Goal: Use online tool/utility: Utilize a website feature to perform a specific function

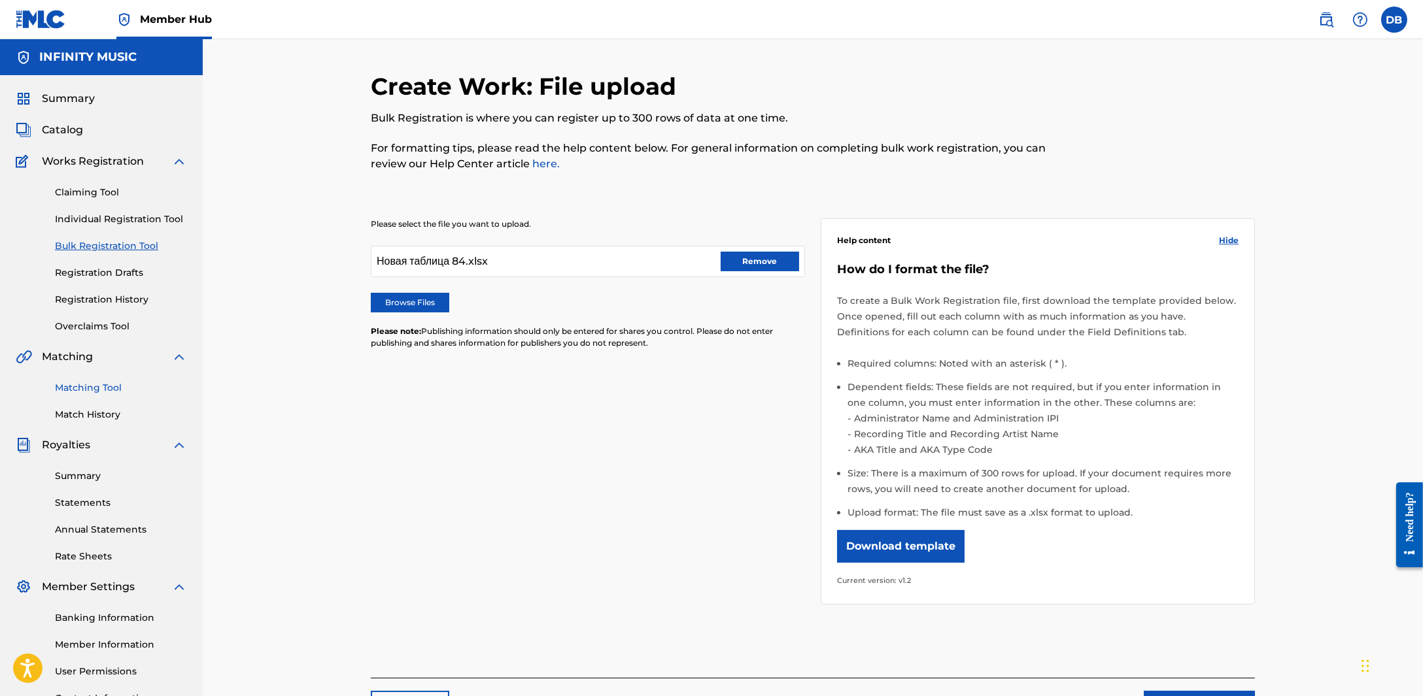
click at [90, 394] on link "Matching Tool" at bounding box center [121, 388] width 132 height 14
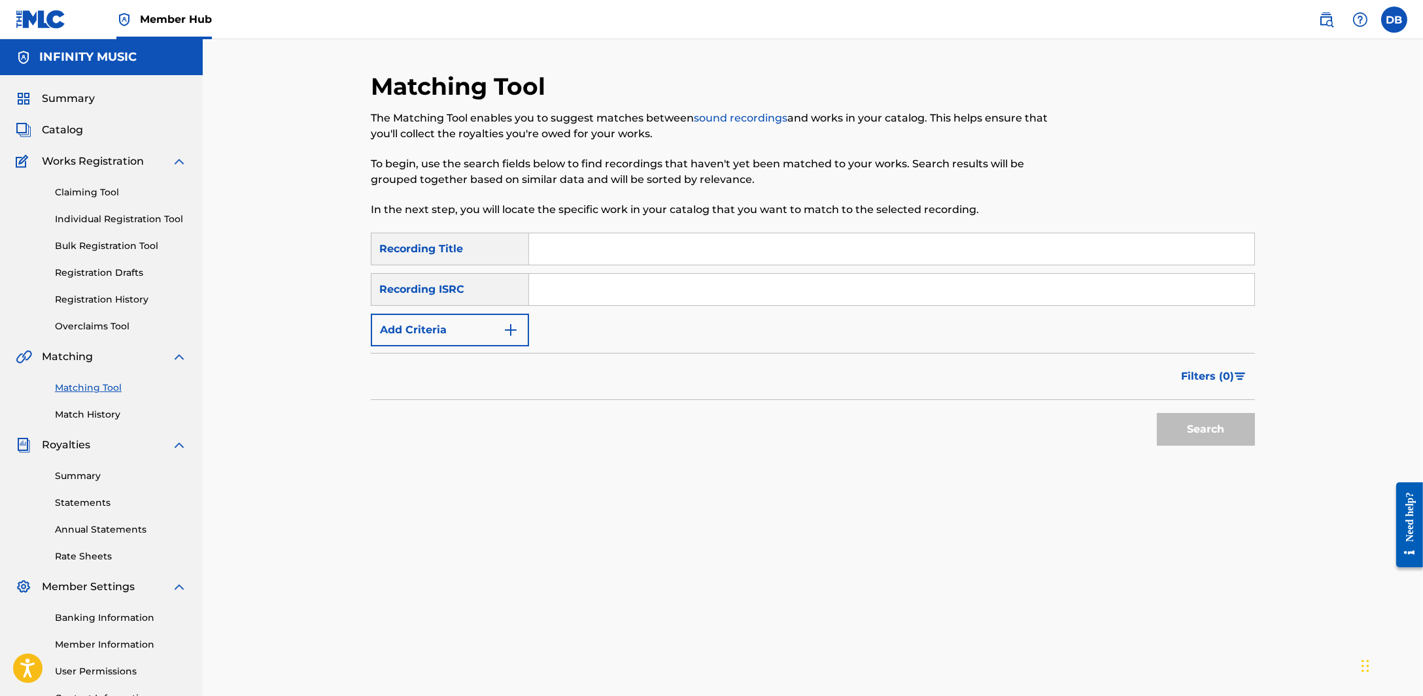
click at [462, 347] on form "SearchWithCriteria22c1fee2-2198-4813-9b21-4ef91b838907 Recording Title SearchWi…" at bounding box center [813, 343] width 884 height 220
click at [454, 332] on button "Add Criteria" at bounding box center [450, 330] width 158 height 33
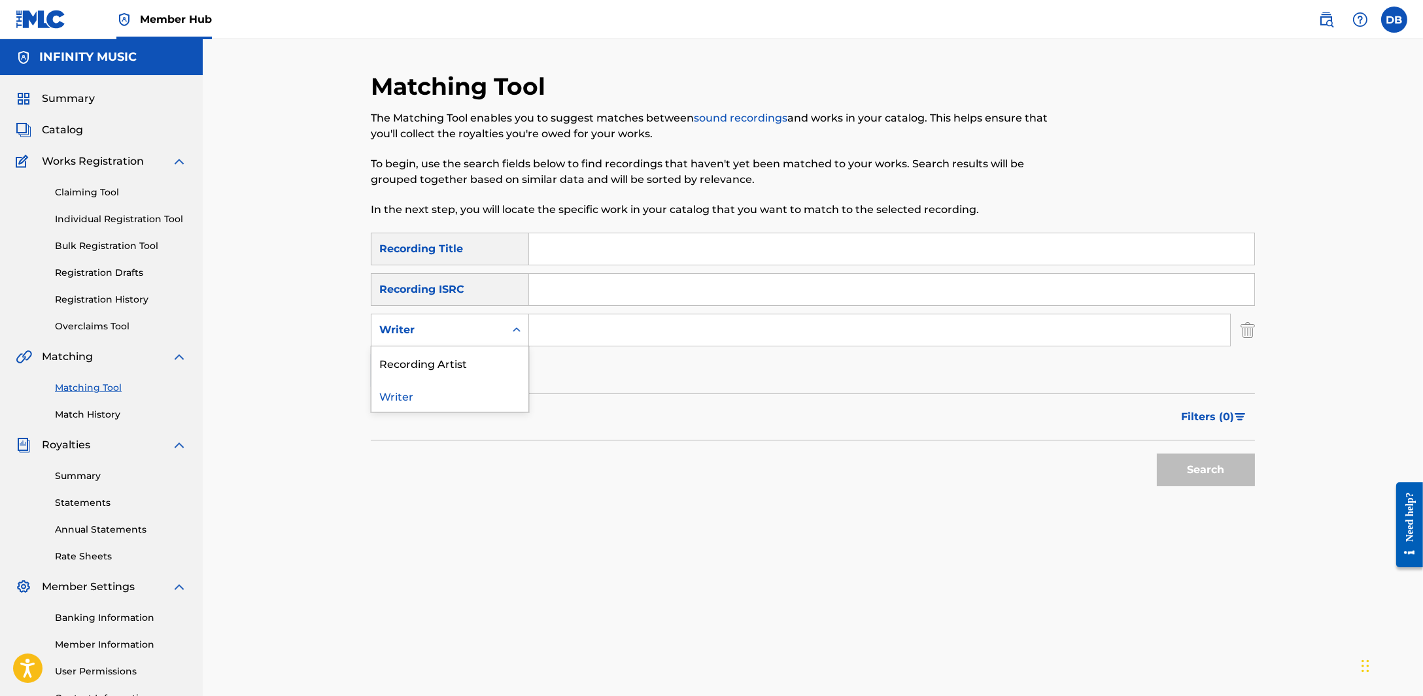
click at [436, 335] on div "Writer" at bounding box center [438, 330] width 118 height 16
click at [443, 362] on div "Recording Artist" at bounding box center [449, 363] width 157 height 33
click at [543, 331] on input "Search Form" at bounding box center [879, 329] width 701 height 31
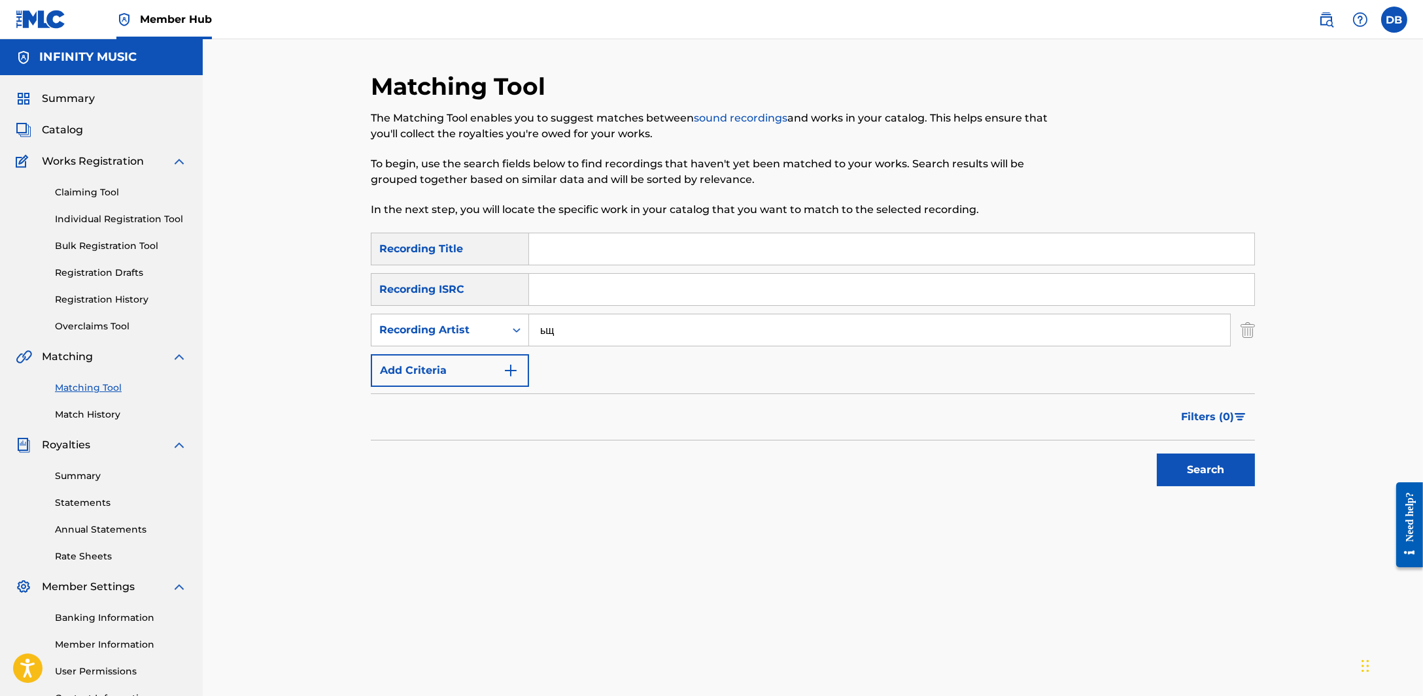
type input "ь"
type input "moldanazar"
click at [1157, 454] on button "Search" at bounding box center [1206, 470] width 98 height 33
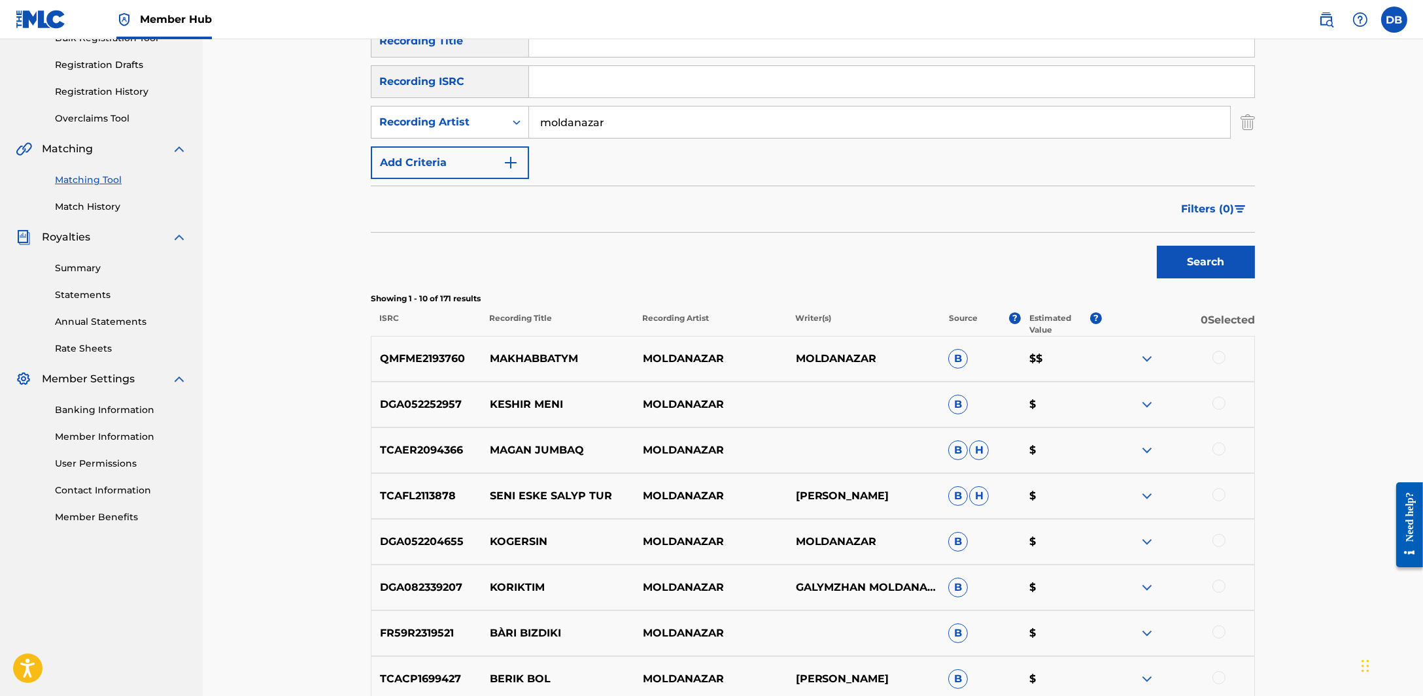
scroll to position [245, 0]
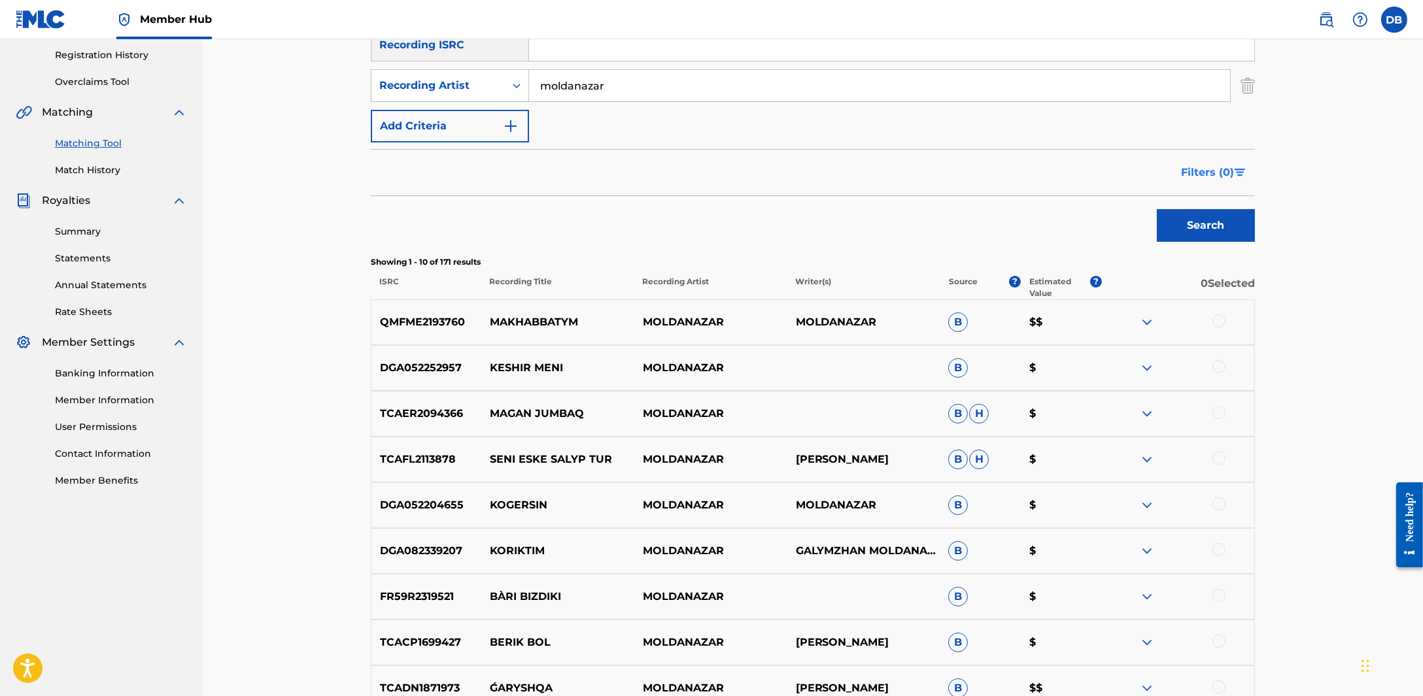
click at [1191, 172] on span "Filters ( 0 )" at bounding box center [1207, 173] width 53 height 16
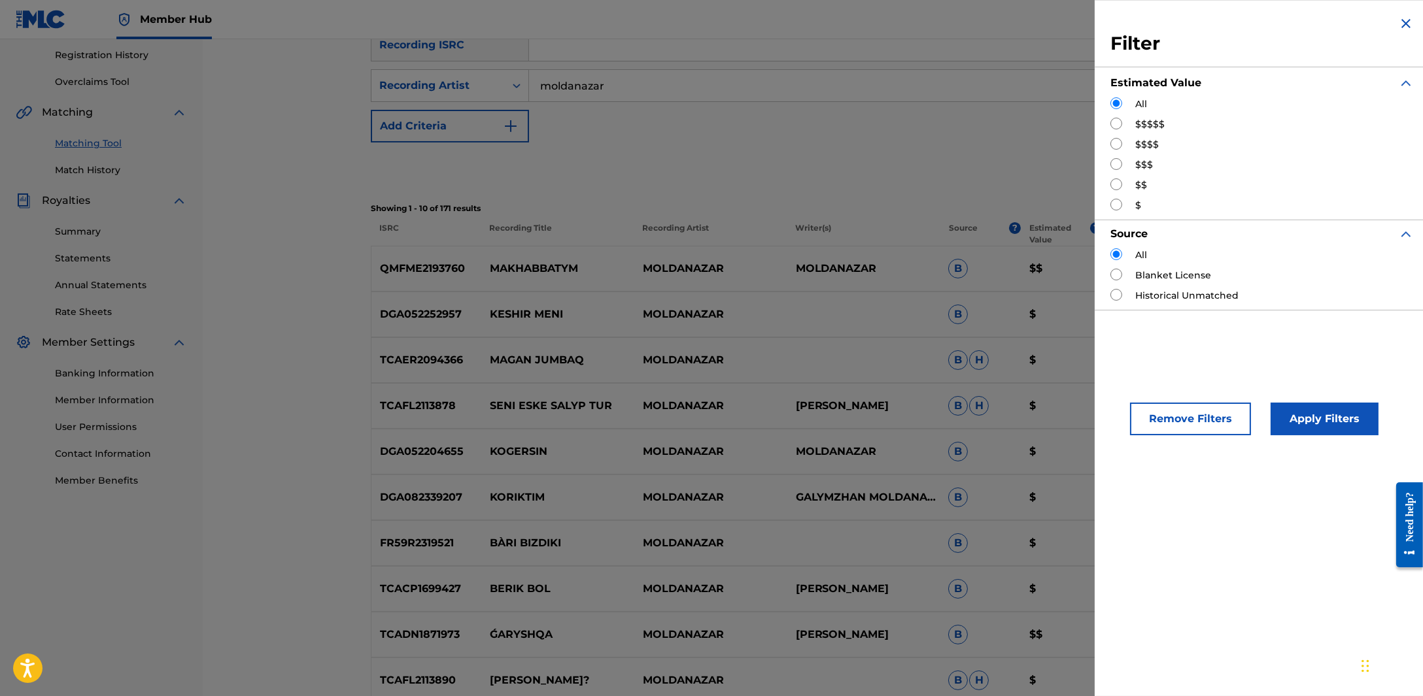
click at [1113, 141] on input "Search Form" at bounding box center [1116, 144] width 12 height 12
radio input "true"
click at [1296, 416] on button "Apply Filters" at bounding box center [1324, 419] width 108 height 33
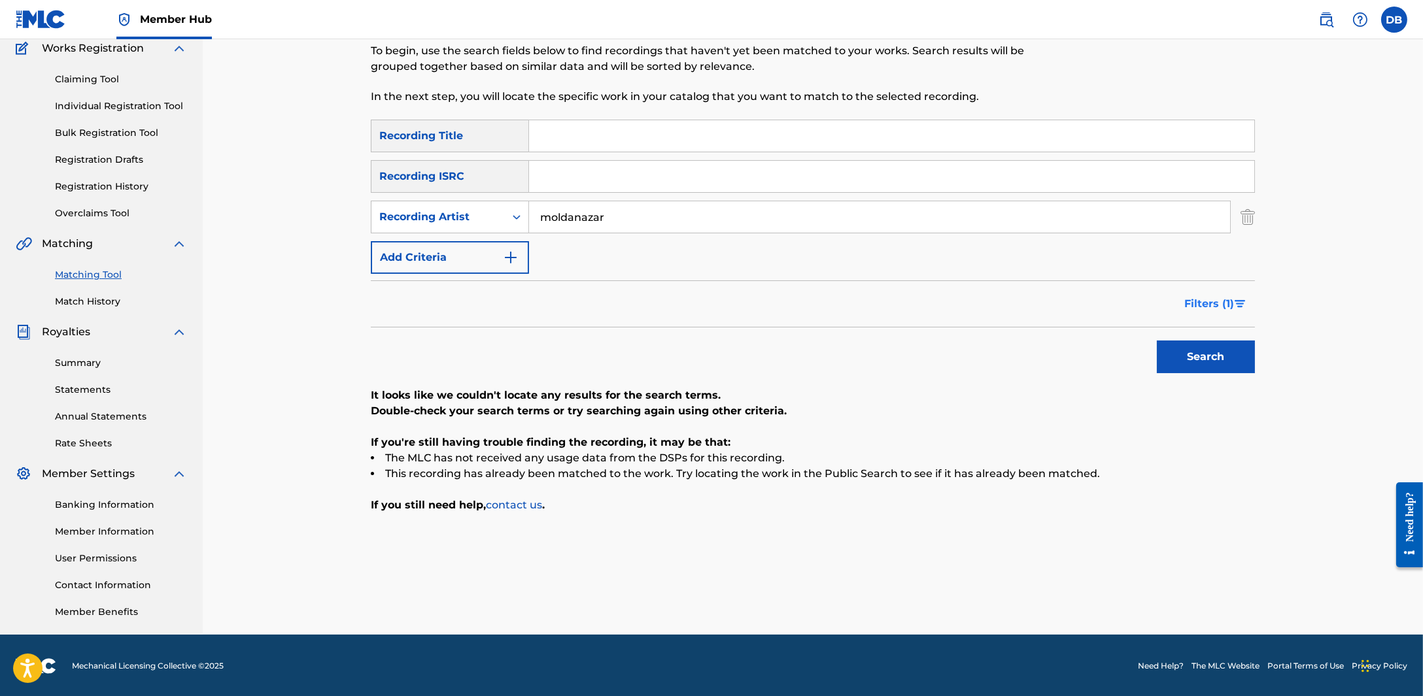
click at [1211, 302] on span "Filters ( 1 )" at bounding box center [1209, 304] width 50 height 16
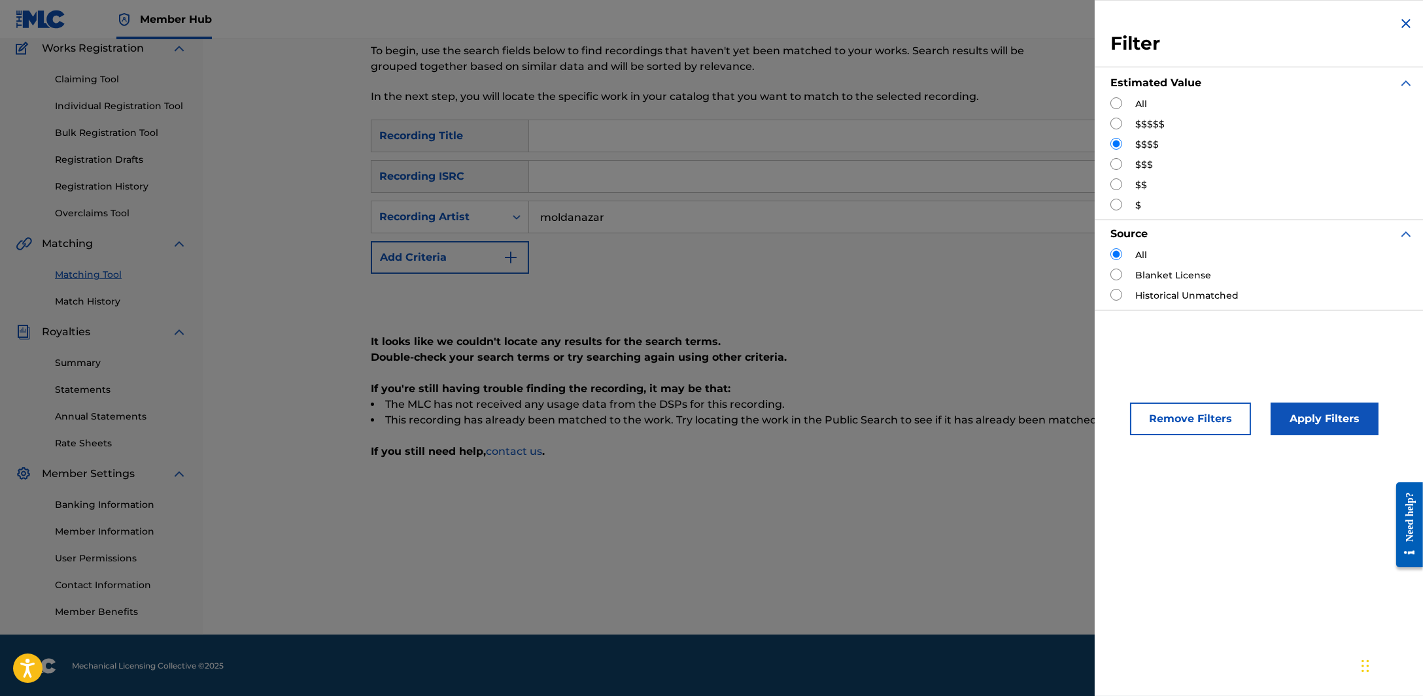
click at [1116, 163] on input "Search Form" at bounding box center [1116, 164] width 12 height 12
radio input "true"
click at [1272, 422] on button "Apply Filters" at bounding box center [1324, 419] width 108 height 33
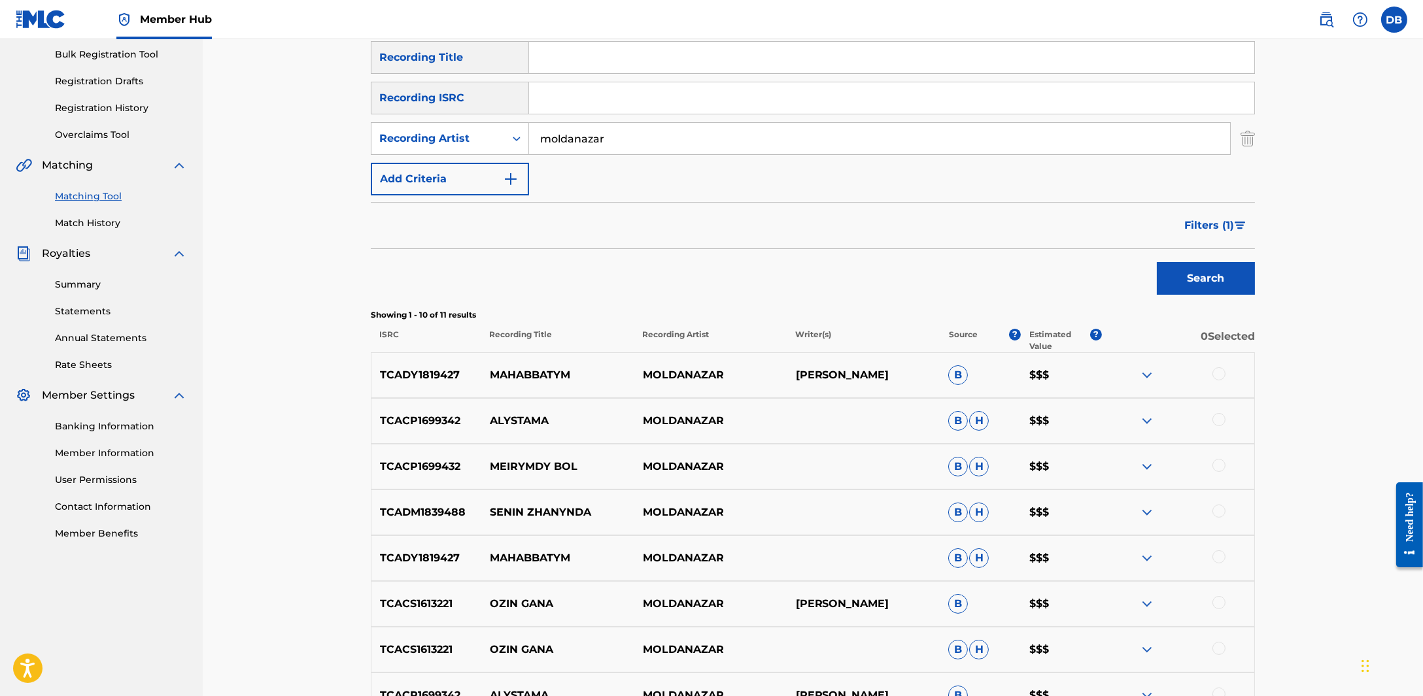
scroll to position [358, 0]
